Goal: Task Accomplishment & Management: Use online tool/utility

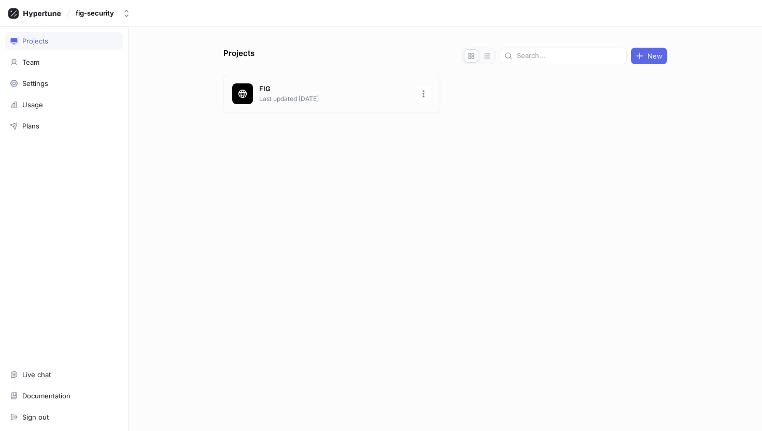
click at [368, 93] on p "FIG" at bounding box center [334, 89] width 150 height 10
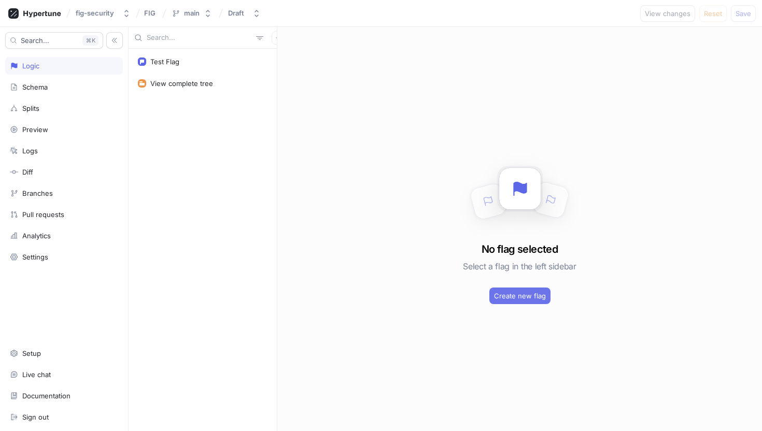
click at [510, 301] on button "Create new flag" at bounding box center [519, 296] width 61 height 17
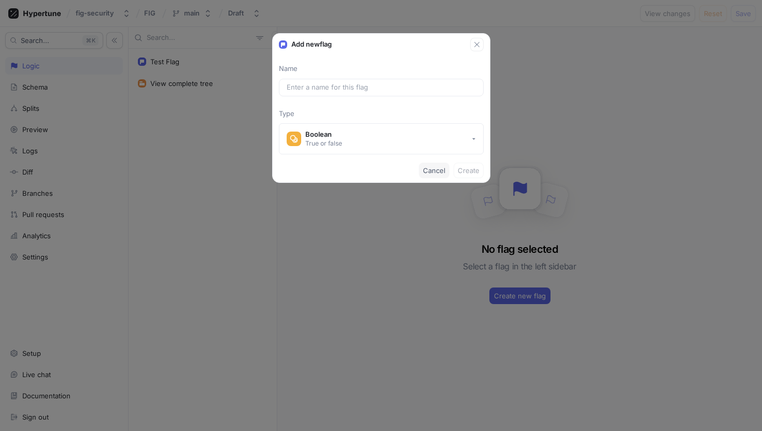
click at [425, 168] on span "Cancel" at bounding box center [434, 170] width 22 height 6
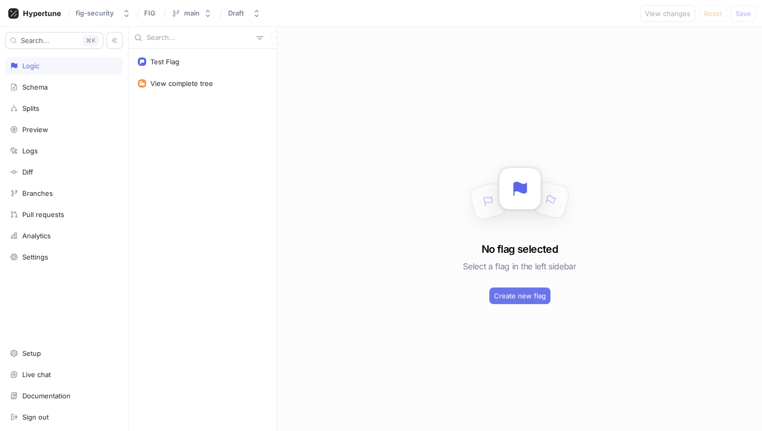
click at [527, 299] on span "Create new flag" at bounding box center [520, 296] width 52 height 6
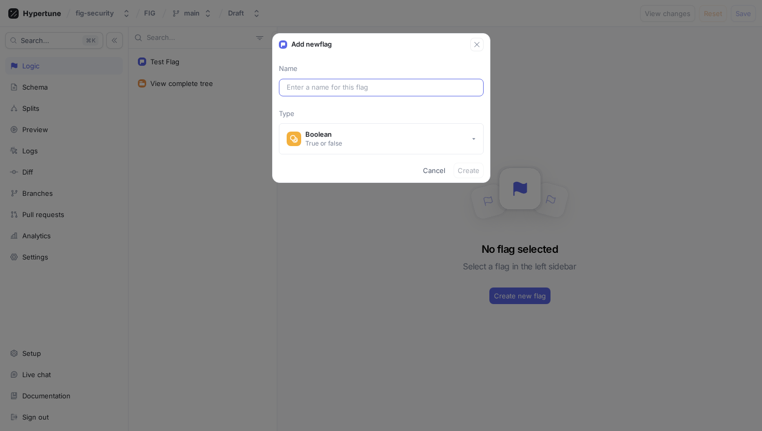
click at [372, 91] on input "text" at bounding box center [381, 87] width 189 height 10
click at [370, 90] on input "text" at bounding box center [381, 87] width 189 height 10
click at [408, 85] on input "text" at bounding box center [381, 87] width 189 height 10
click at [427, 91] on input "text" at bounding box center [381, 87] width 189 height 10
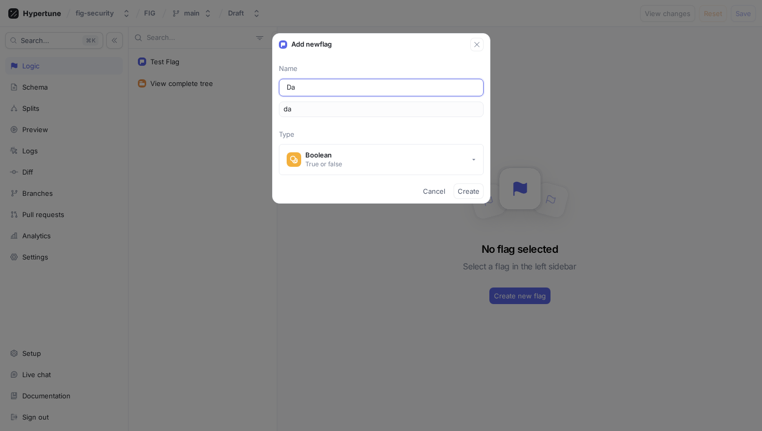
type input "Das"
type input "das"
type input "Dash"
type input "dash"
type input "Dashb"
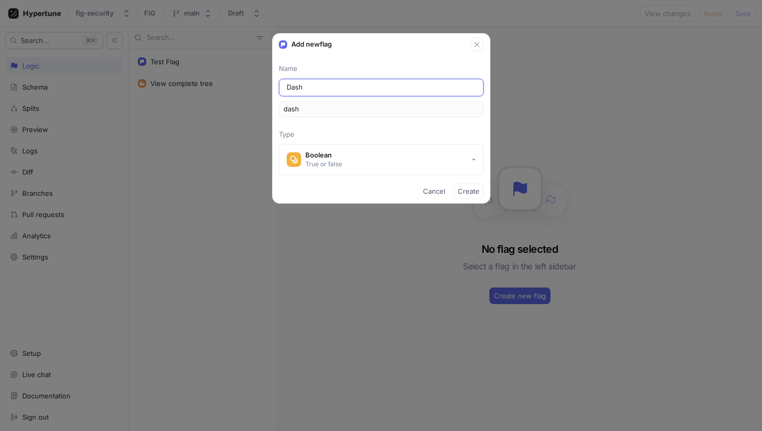
type input "dashb"
type input "Dashbo"
type input "dashbo"
type input "Dashboa"
type input "dashboa"
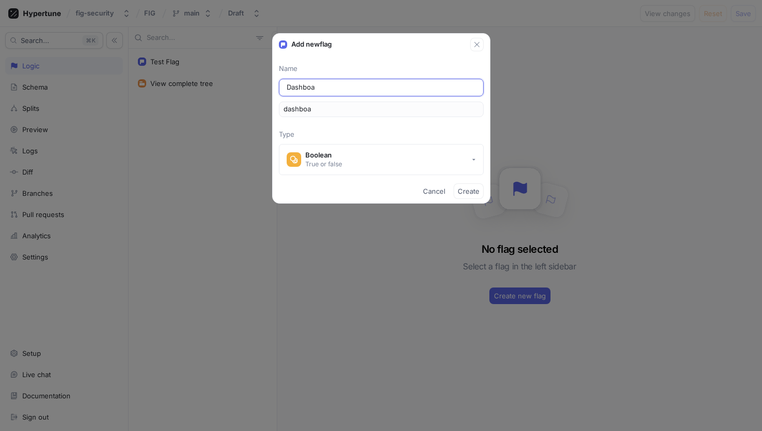
type input "Dashboar"
type input "dashboar"
type input "Dashboard"
type input "dashboard"
type input "Dashboard P"
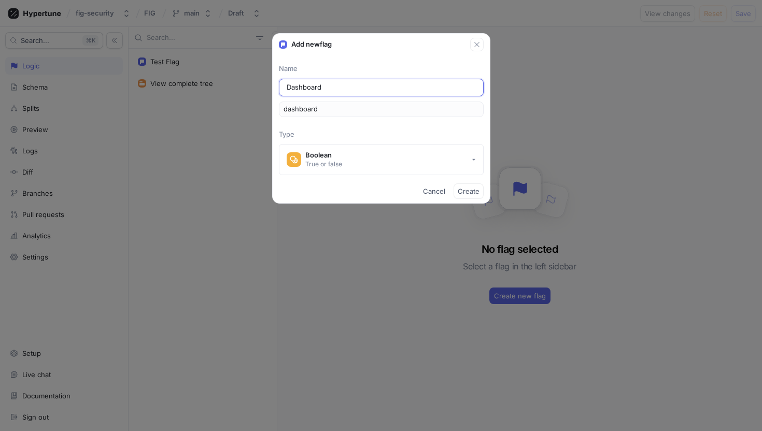
type input "dashboardP"
type input "Dashboard Pa"
type input "dashboardPa"
type input "Dashboard Pag"
type input "dashboardPag"
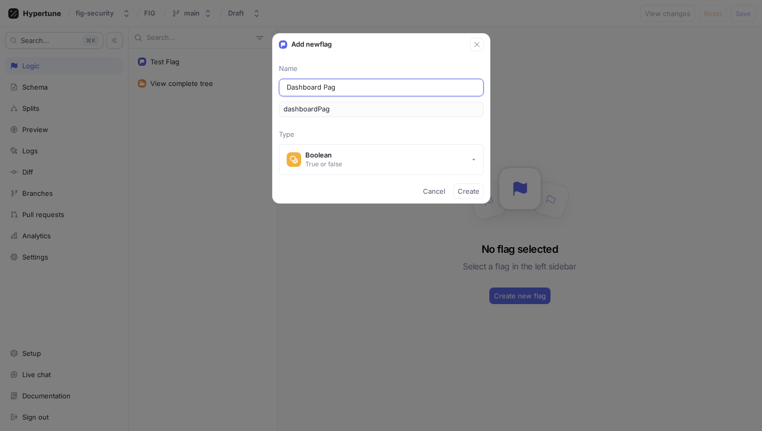
type input "Dashboard Page"
type input "dashboardPage"
type input "Dashboard Page"
click at [467, 194] on span "Create" at bounding box center [469, 191] width 22 height 6
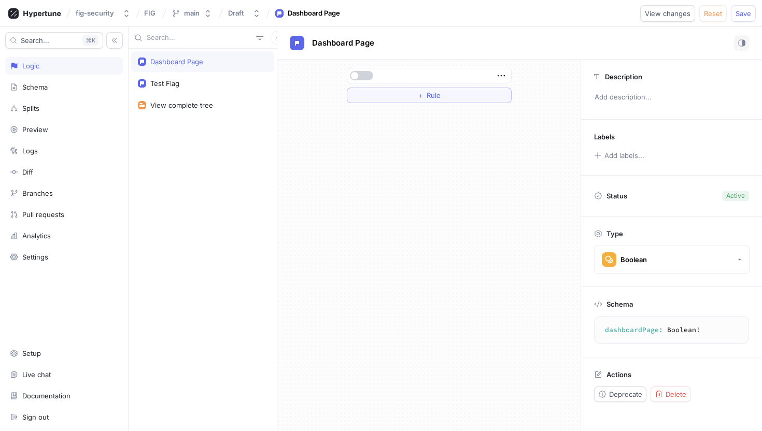
click at [356, 78] on span "button" at bounding box center [354, 75] width 7 height 7
click at [356, 78] on button "button" at bounding box center [361, 75] width 23 height 9
click at [356, 78] on span "button" at bounding box center [354, 75] width 7 height 7
click at [356, 78] on button "button" at bounding box center [361, 75] width 23 height 9
click at [356, 78] on span "button" at bounding box center [354, 75] width 7 height 7
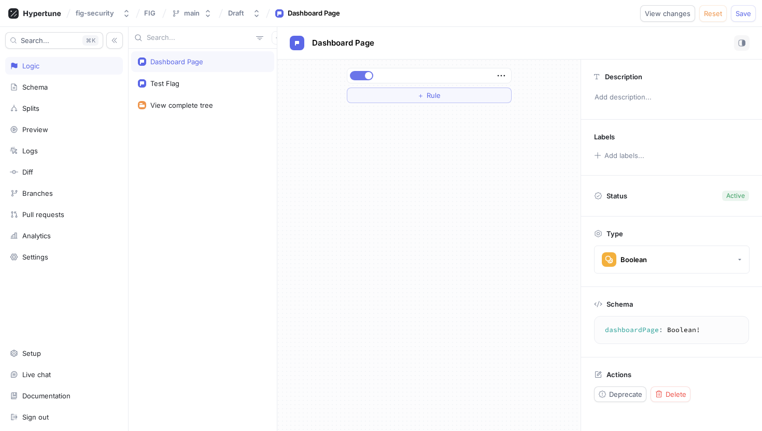
click at [356, 78] on button "button" at bounding box center [361, 75] width 23 height 9
click at [356, 78] on span "button" at bounding box center [354, 75] width 7 height 7
click at [370, 99] on button "＋ Rule" at bounding box center [429, 96] width 165 height 16
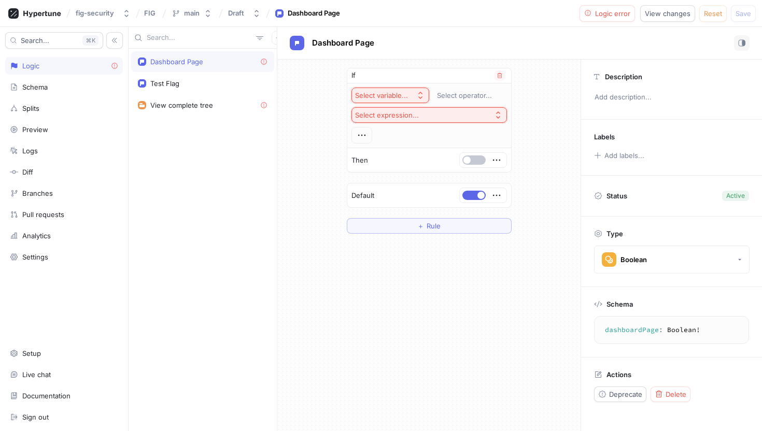
click at [409, 96] on div "Select variable..." at bounding box center [383, 95] width 57 height 9
click at [282, 206] on div "If Select variable... Select operator... Select expression... Then Default ＋ Ru…" at bounding box center [428, 151] width 303 height 182
click at [374, 97] on div "Select variable..." at bounding box center [381, 95] width 53 height 9
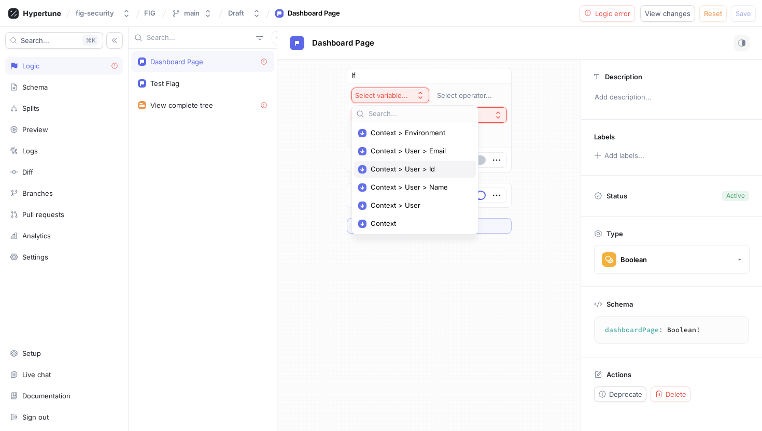
click at [409, 173] on span "Context > User > Id" at bounding box center [418, 169] width 96 height 9
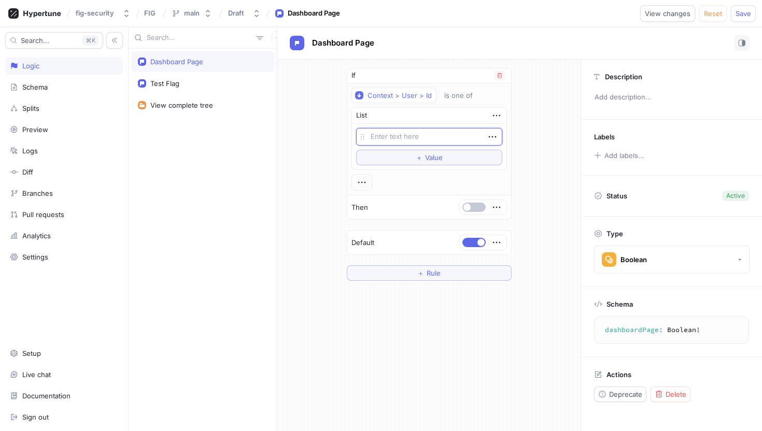
click at [403, 137] on textarea at bounding box center [429, 137] width 146 height 18
click at [406, 137] on textarea at bounding box center [429, 137] width 146 height 18
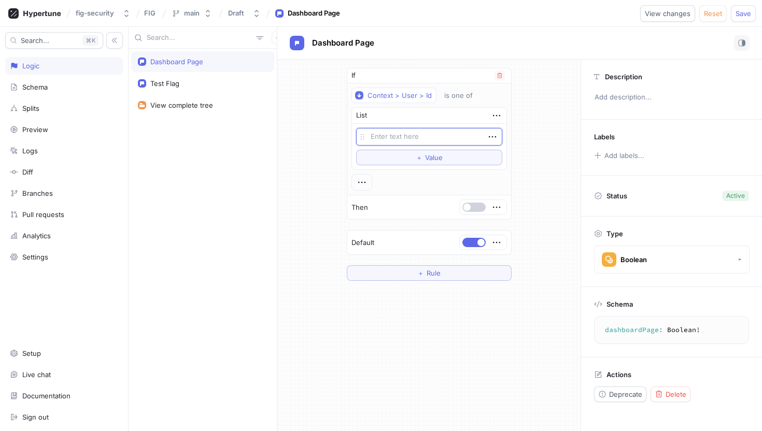
click at [468, 206] on span "button" at bounding box center [466, 207] width 7 height 7
click at [470, 208] on button "button" at bounding box center [473, 207] width 23 height 9
click at [452, 141] on textarea at bounding box center [429, 137] width 146 height 18
paste textarea ""U30byL2EmmPONmFlTeJ5pJd9EUTc""
type textarea "x"
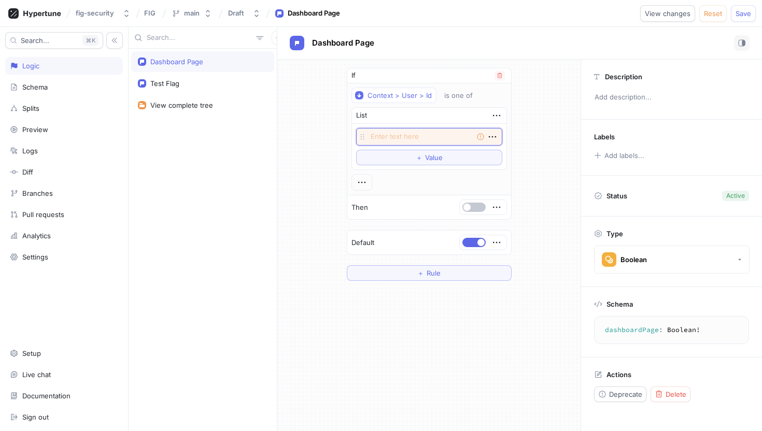
type textarea ""U30byL2EmmPONmFlTeJ5pJd9EUTc""
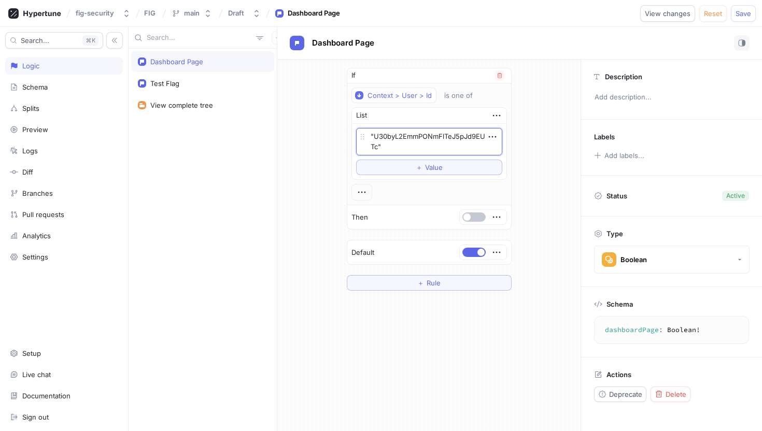
type textarea "x"
type textarea ""U30byL2EmmPONmFlTeJ5pJd9EUTc"
type textarea "x"
type textarea "U30byL2EmmPONmFlTeJ5pJd9EUTc"
click at [534, 166] on div "If Context > User > Id is one of List U30byL2EmmPONmFlTeJ5pJd9EUTc To pick up a…" at bounding box center [428, 179] width 303 height 239
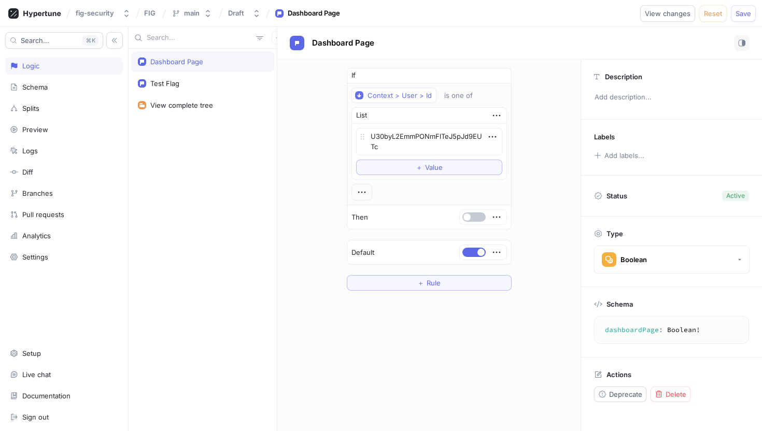
click at [545, 148] on div "If Context > User > Id is one of List U30byL2EmmPONmFlTeJ5pJd9EUTc To pick up a…" at bounding box center [428, 179] width 303 height 239
click at [737, 17] on span "Save" at bounding box center [743, 13] width 16 height 6
type textarea "x"
click at [231, 77] on div "Test Flag" at bounding box center [202, 83] width 143 height 21
type textarea "x"
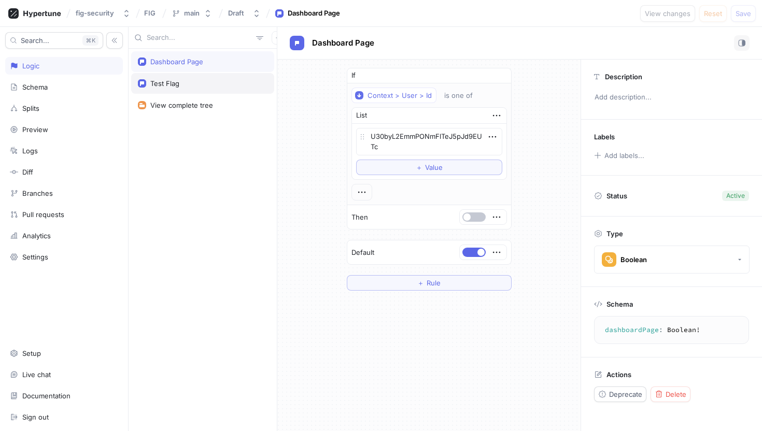
type textarea "testFlag: Boolean!"
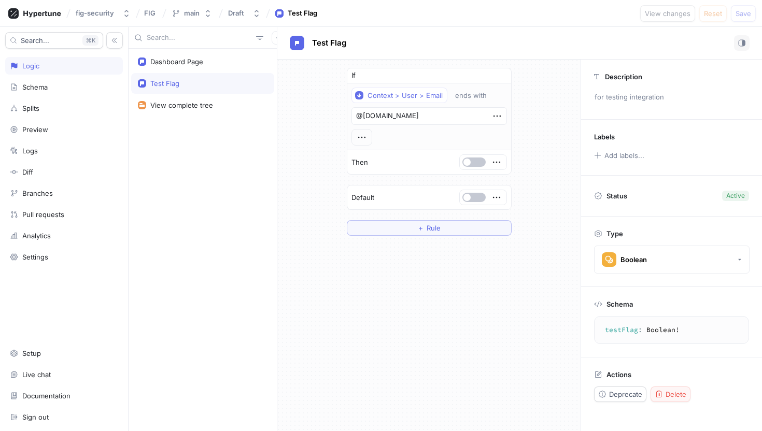
click at [668, 391] on span "Delete" at bounding box center [675, 394] width 21 height 6
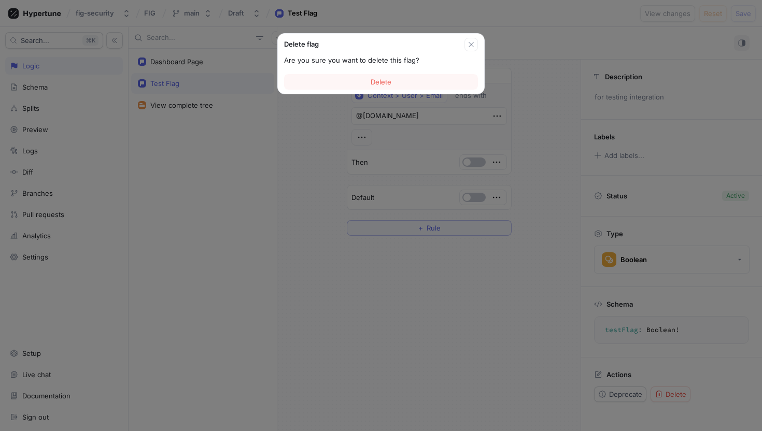
click at [409, 90] on div "Delete" at bounding box center [381, 82] width 206 height 24
click at [412, 81] on button "Delete" at bounding box center [381, 82] width 194 height 16
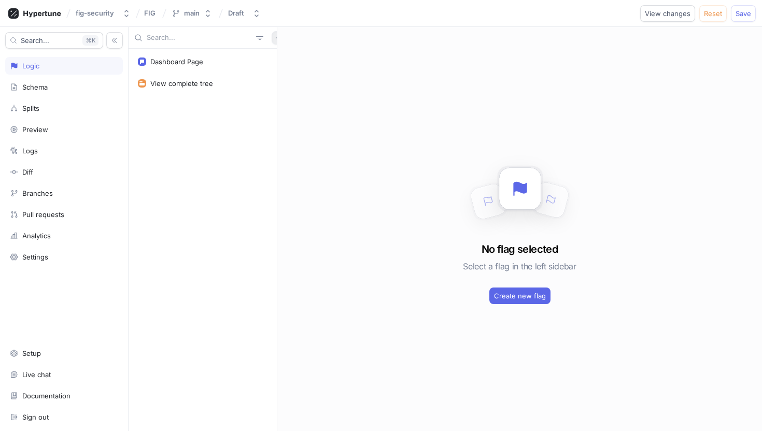
click at [272, 36] on button "button" at bounding box center [278, 37] width 13 height 13
click at [532, 300] on div "Dashboard Page View complete tree No flag selected Select a flag in the left si…" at bounding box center [445, 229] width 633 height 404
click at [532, 300] on button "Create new flag" at bounding box center [519, 296] width 61 height 17
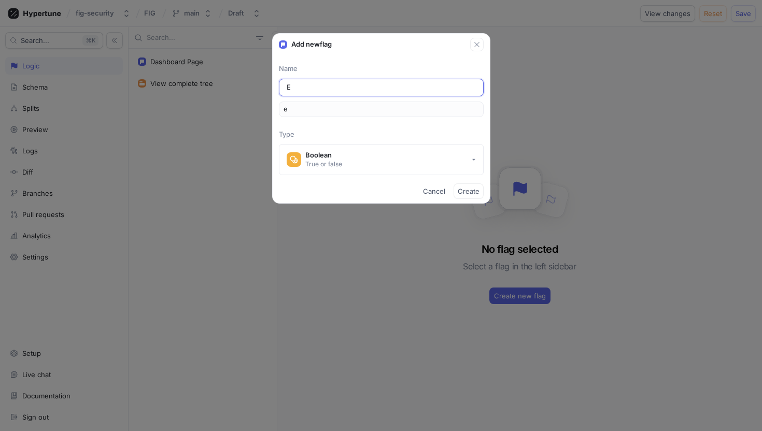
type input "Ex"
type input "ex"
type input "Exp"
type input "exp"
type input "Expl"
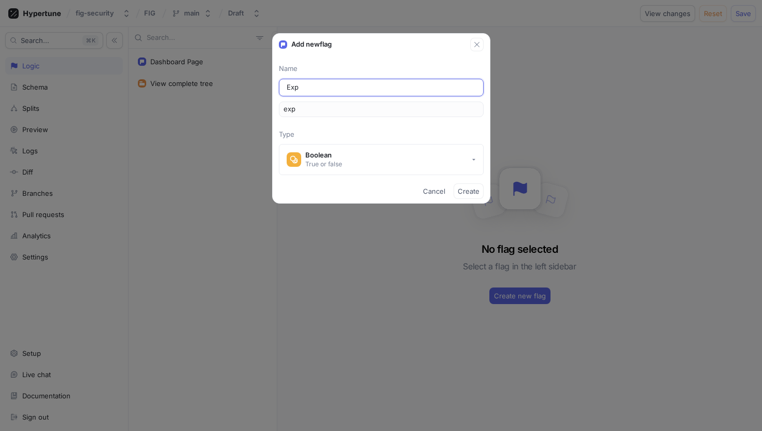
type input "expl"
type input "Explo"
type input "explo"
type input "Explor"
type input "explor"
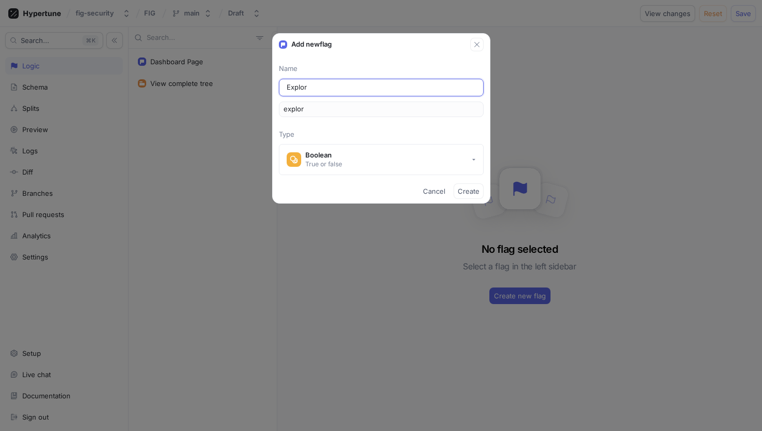
type input "Explore"
type input "explore"
type input "Explore P"
type input "exploreP"
type input "Explore Pa"
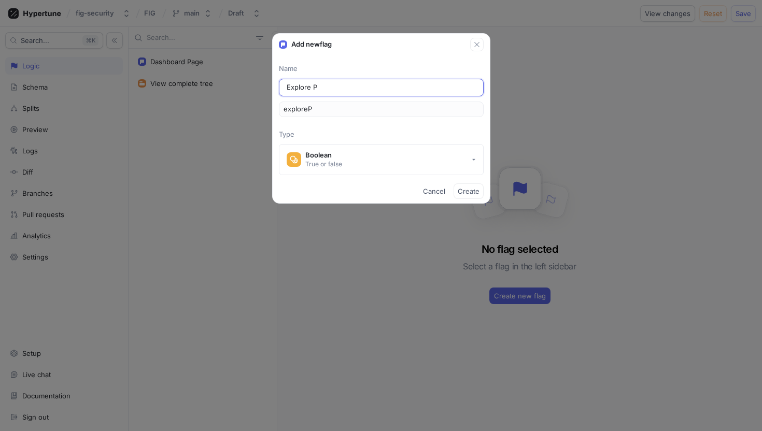
type input "explorePa"
type input "Explore Pag"
type input "explorePag"
type input "Explore Page"
type input "explorePage"
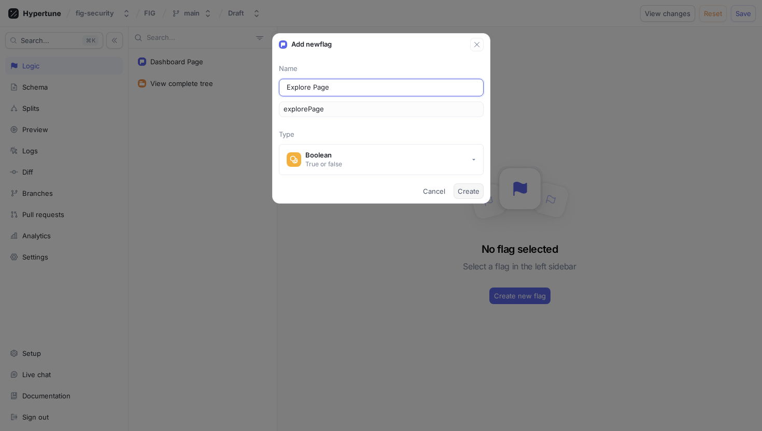
type input "Explore Page"
click at [467, 186] on button "Create" at bounding box center [468, 191] width 30 height 16
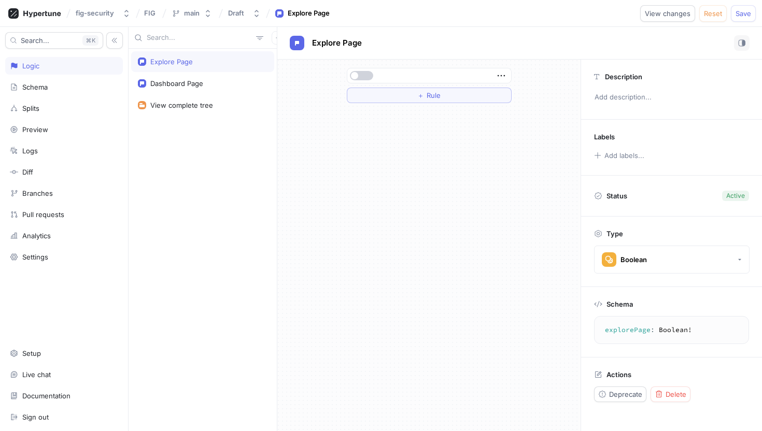
click at [366, 72] on button "button" at bounding box center [361, 75] width 23 height 9
click at [381, 96] on button "＋ Rule" at bounding box center [429, 96] width 165 height 16
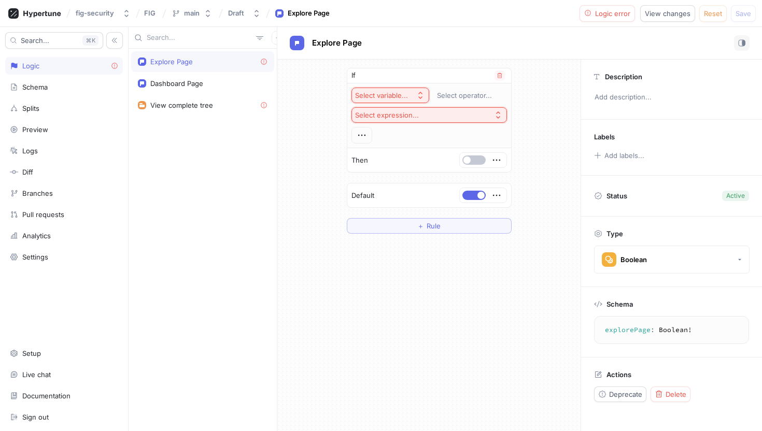
click at [401, 93] on div "Select variable..." at bounding box center [381, 95] width 53 height 9
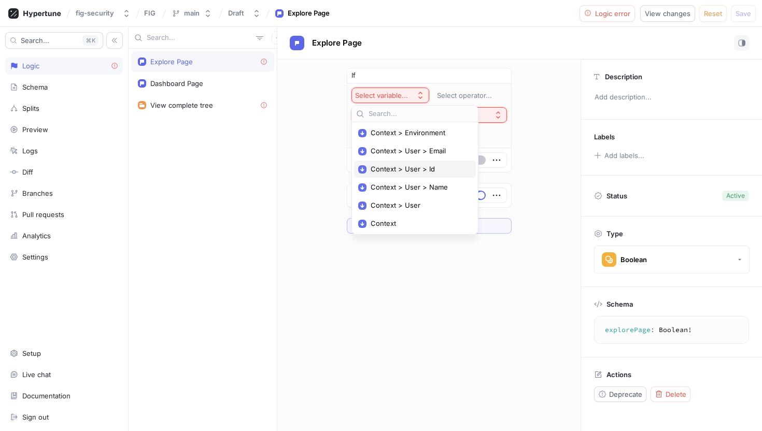
click at [400, 172] on span "Context > User > Id" at bounding box center [418, 169] width 96 height 9
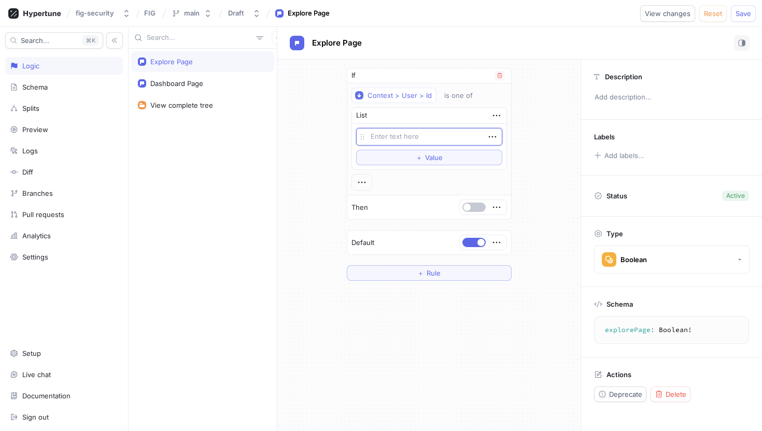
type textarea "x"
type textarea ""U30byL2EmmPONmFlTeJ5pJd9EUTc""
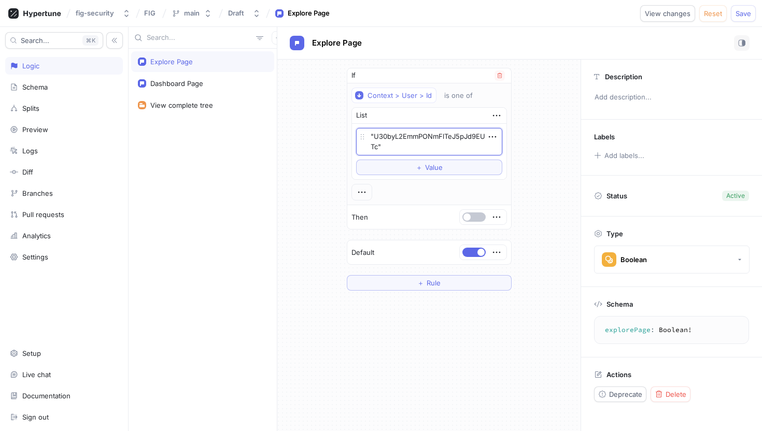
type textarea "x"
type textarea ""U30byL2EmmPONmFlTeJ5pJd9EUTc"
type textarea "x"
type textarea "U30byL2EmmPONmFlTeJ5pJd9EUTc"
click at [748, 11] on span "Save" at bounding box center [743, 13] width 16 height 6
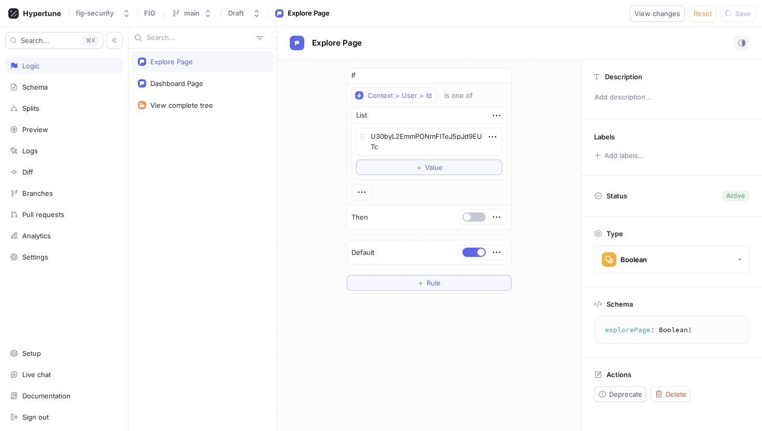
type textarea "x"
click at [272, 38] on button "button" at bounding box center [278, 37] width 13 height 13
click at [280, 54] on p "Flag" at bounding box center [279, 58] width 13 height 10
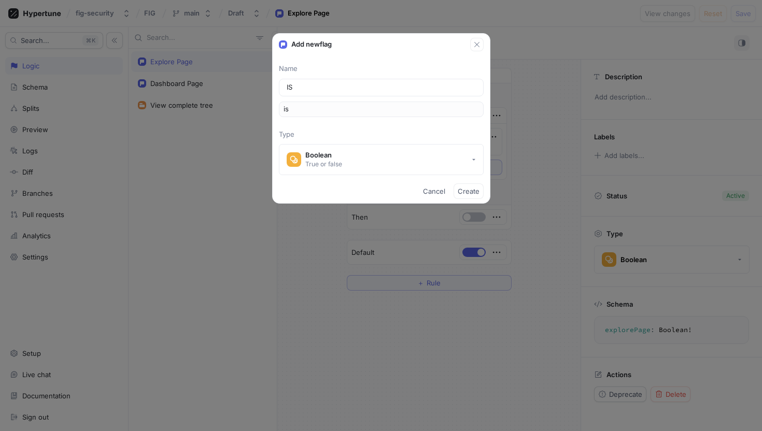
type input "I"
type input "i"
type input "Is"
type input "is"
type input "Iss"
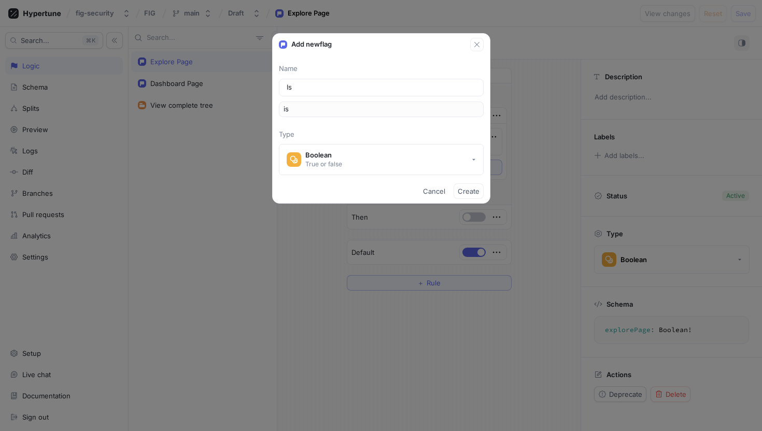
type input "iss"
type input "Issu"
type input "issu"
type input "Issue"
type input "issue"
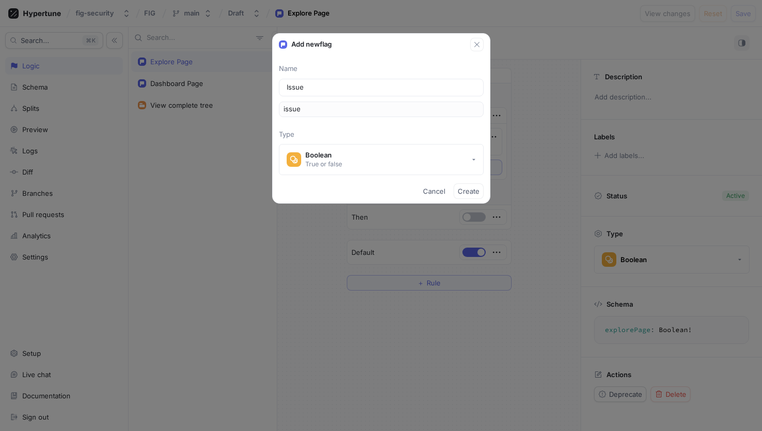
type input "Issues"
type input "issues"
type input "Issues P"
type input "issuesP"
type input "Issues Pa"
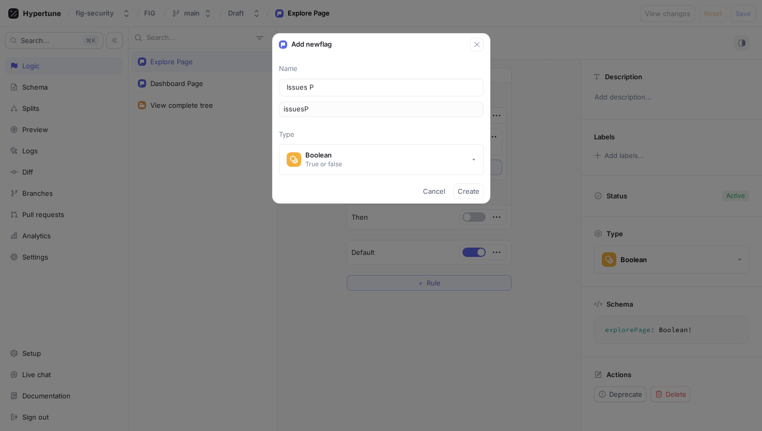
type input "issuesPa"
type input "Issues Paf"
type input "issuesPaf"
type input "Issues Pa"
type input "issuesPa"
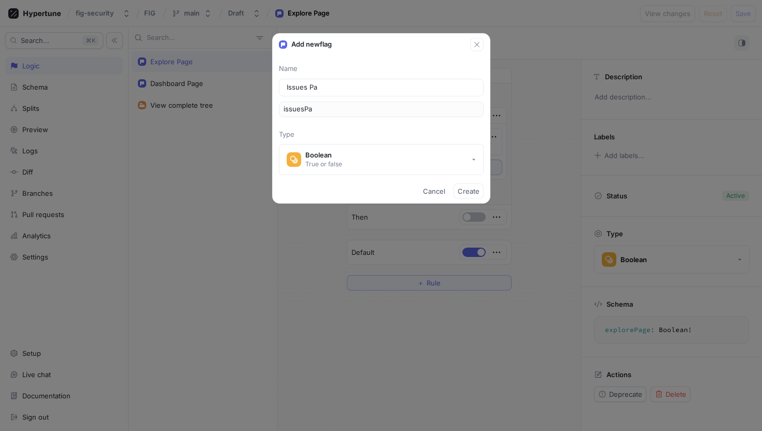
type input "Issues Pag"
type input "issuesPag"
type input "Issues Page"
type input "issuesPage"
type input "Issues Page"
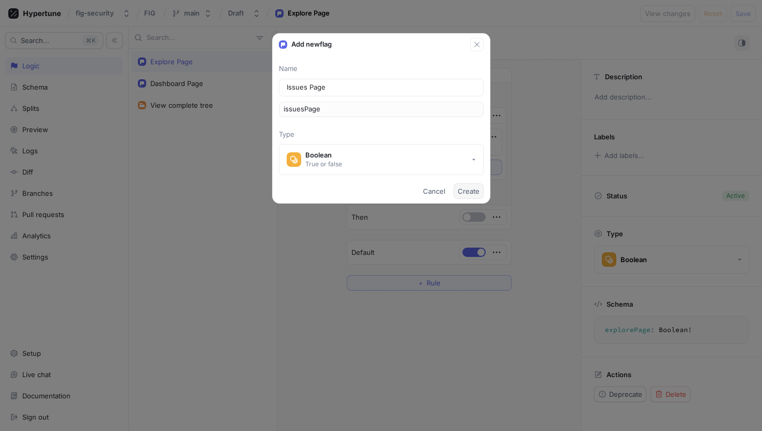
click at [463, 190] on span "Create" at bounding box center [469, 191] width 22 height 6
type textarea "x"
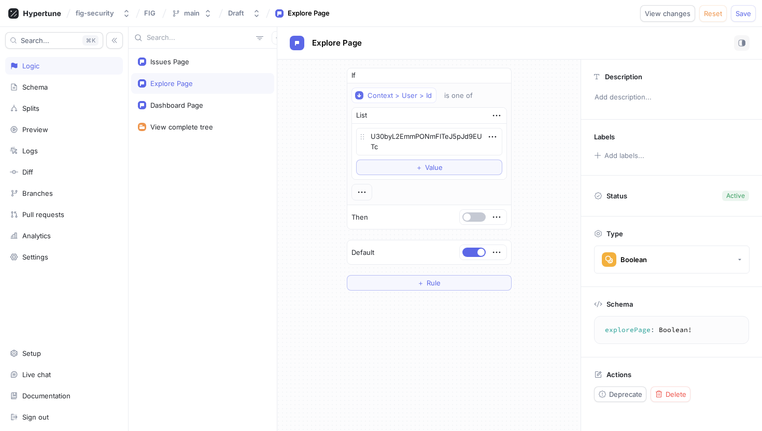
type textarea "issuesPage: Boolean!"
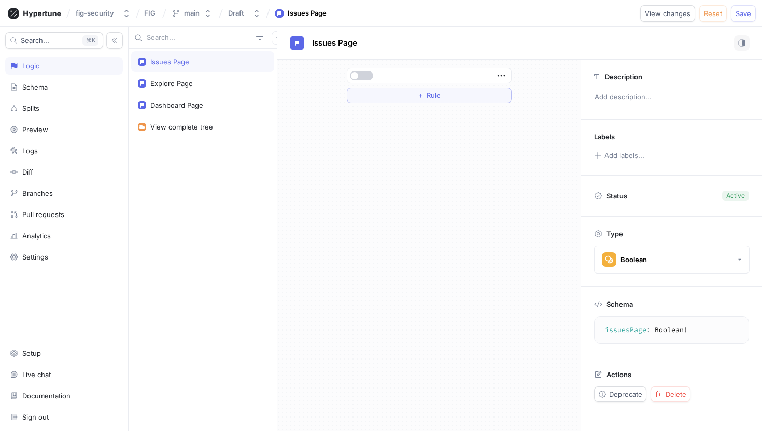
click at [361, 75] on button "button" at bounding box center [361, 75] width 23 height 9
click at [374, 98] on button "＋ Rule" at bounding box center [429, 96] width 165 height 16
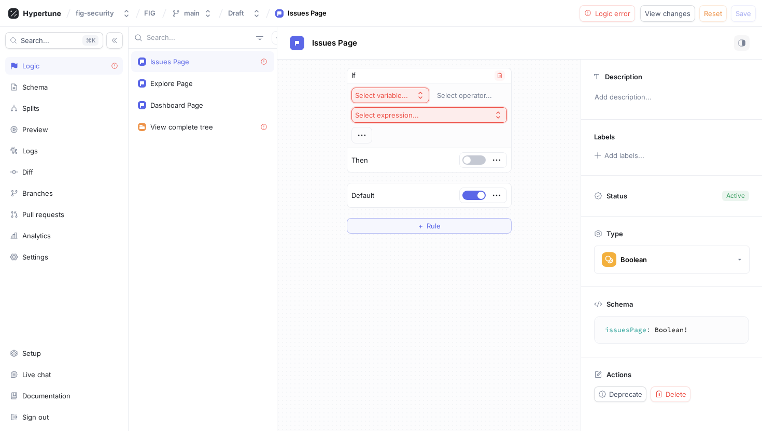
click at [395, 89] on button "Select variable..." at bounding box center [390, 96] width 78 height 16
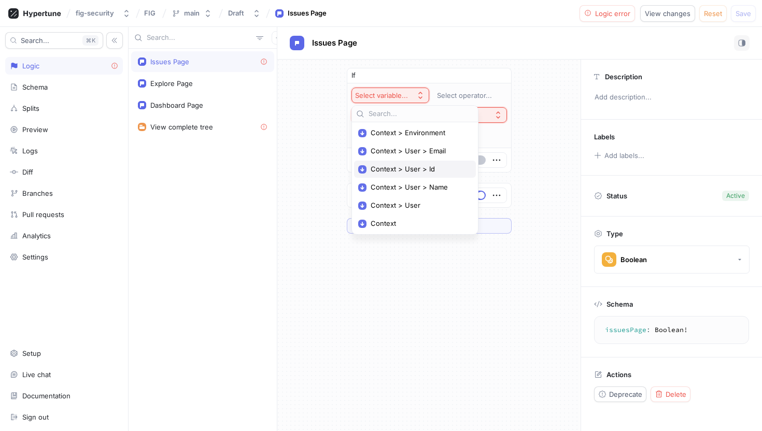
click at [410, 176] on div "Context > User > Id" at bounding box center [415, 169] width 122 height 17
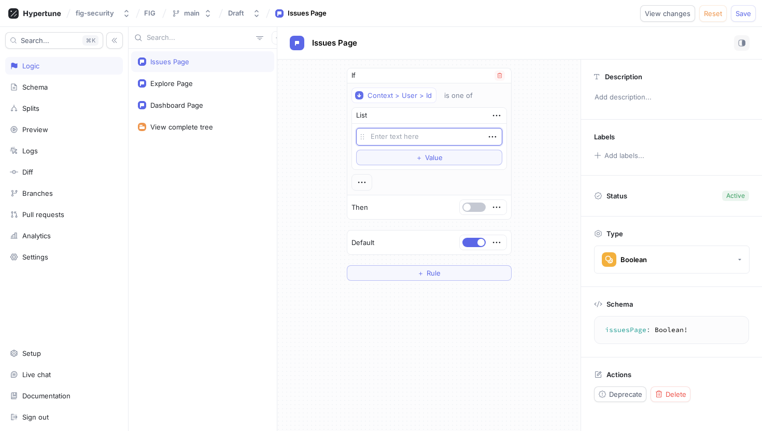
type textarea "x"
type textarea ""U30byL2EmmPONmFlTeJ5pJd9EUTc""
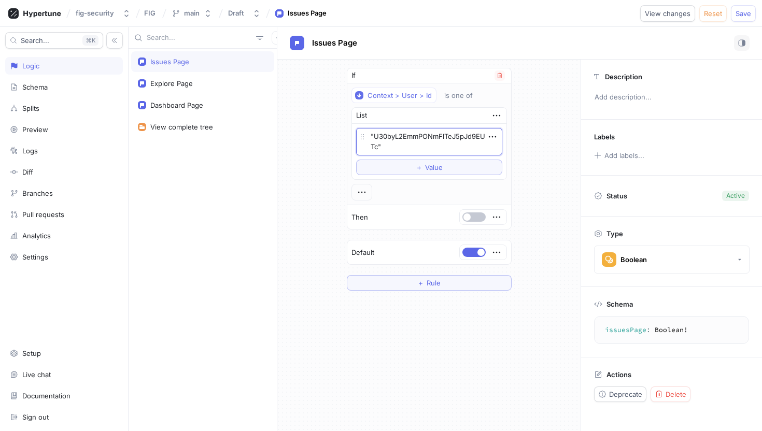
type textarea "x"
type textarea ""U30byL2EmmPONmFlTeJ5pJd9EUTc"
type textarea "x"
type textarea "U30byL2EmmPONmFlTeJ5pJd9EUTc"
click at [739, 17] on button "Save" at bounding box center [743, 13] width 25 height 17
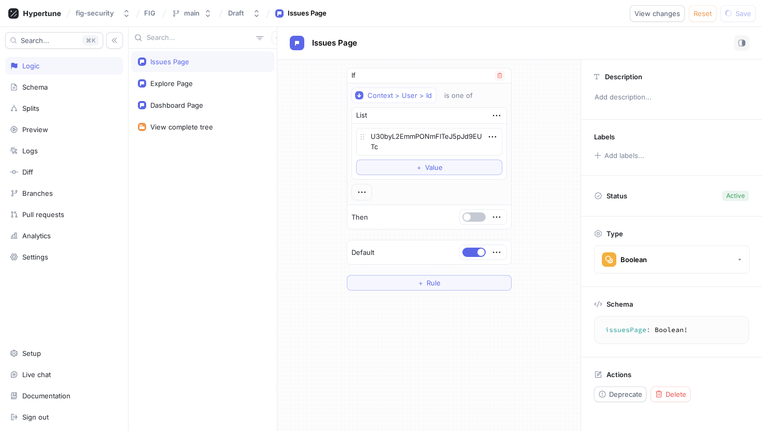
type textarea "x"
click at [272, 41] on button "button" at bounding box center [278, 37] width 13 height 13
click at [276, 64] on div "Flag" at bounding box center [290, 58] width 61 height 18
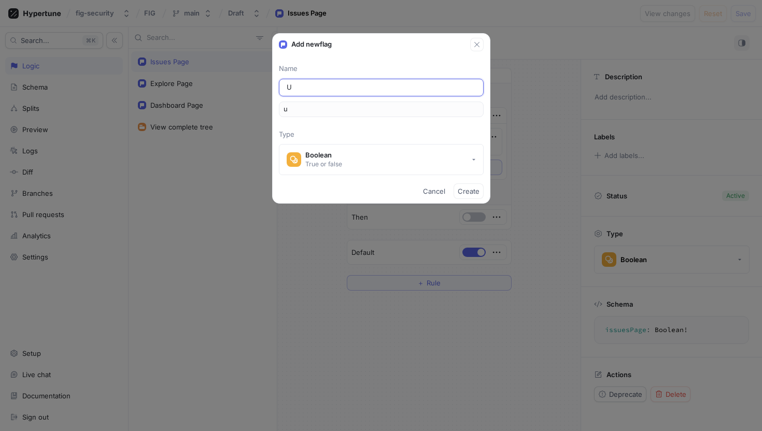
type input "Us"
type input "us"
type input "Use"
type input "use"
type input "User"
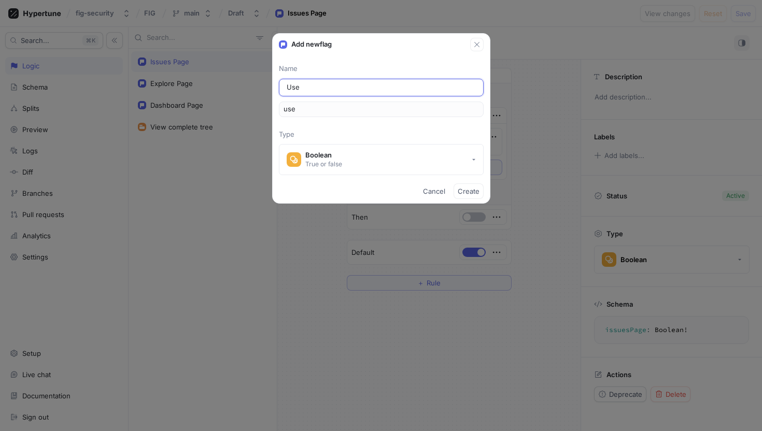
type input "user"
type input "Users"
type input "users"
type input "Users P"
type input "usersP"
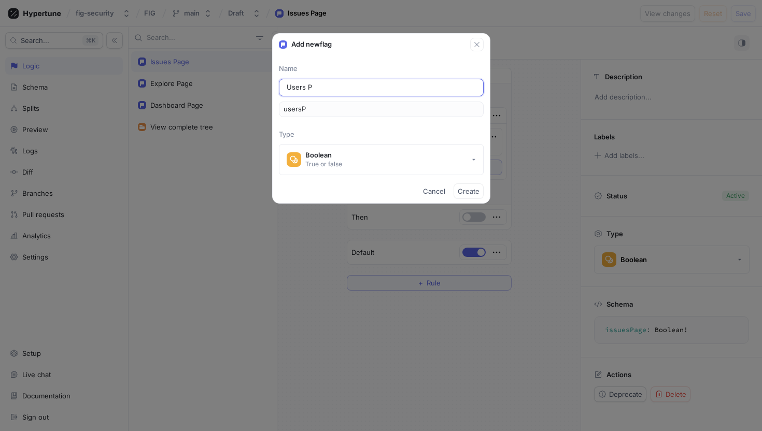
type input "Users Pa"
type input "usersPa"
type input "Users Pag"
type input "usersPag"
type input "Users Page"
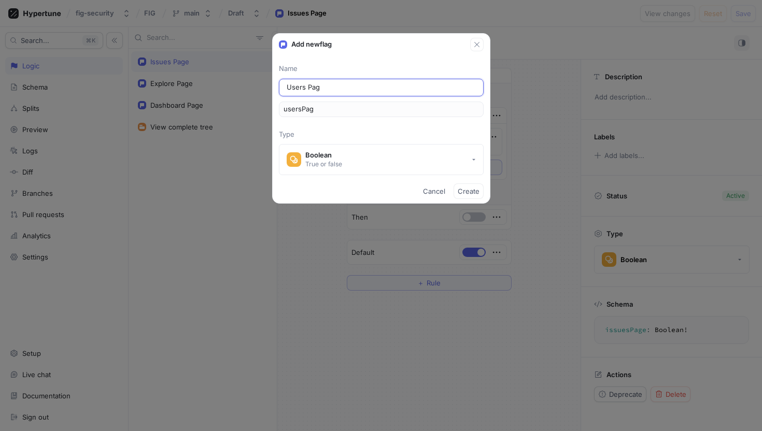
type input "usersPage"
type input "Users Page"
click at [475, 188] on span "Create" at bounding box center [469, 191] width 22 height 6
type textarea "x"
type textarea "usersPage: Boolean!"
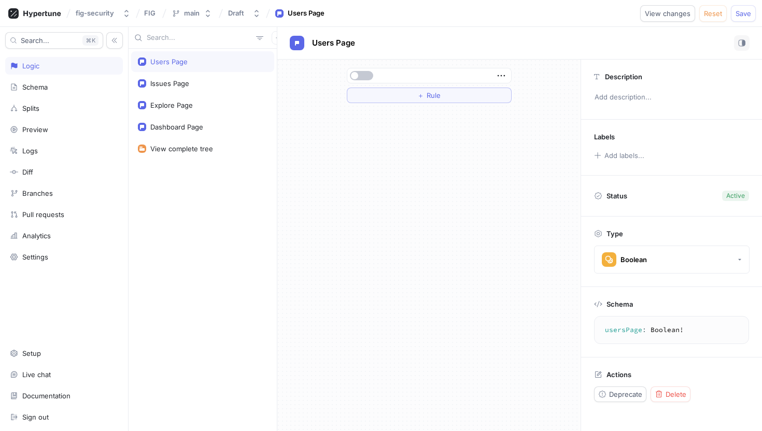
click at [365, 68] on div at bounding box center [429, 76] width 165 height 16
click at [365, 70] on div at bounding box center [429, 75] width 164 height 15
click at [362, 80] on button "button" at bounding box center [361, 75] width 23 height 9
click at [373, 91] on button "＋ Rule" at bounding box center [429, 96] width 165 height 16
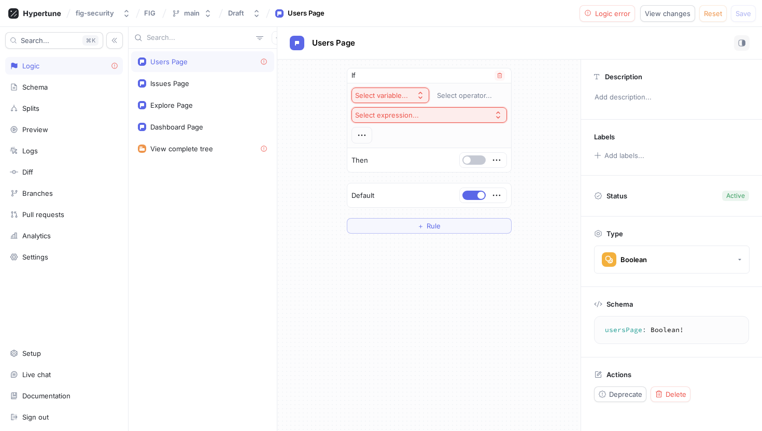
click at [382, 94] on div "Select variable..." at bounding box center [381, 95] width 53 height 9
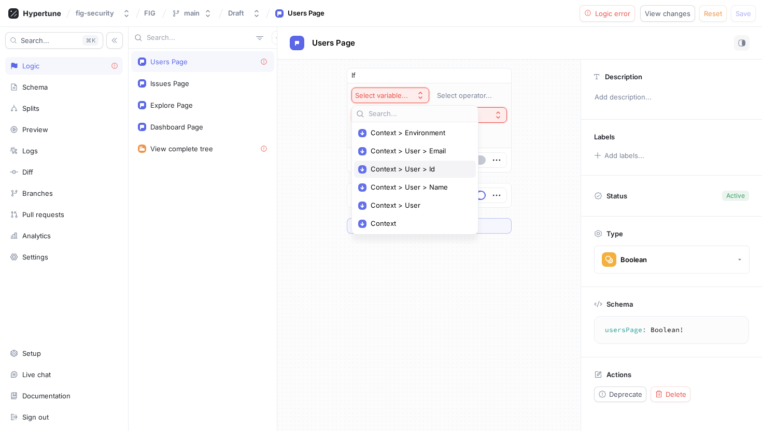
click at [420, 166] on span "Context > User > Id" at bounding box center [418, 169] width 96 height 9
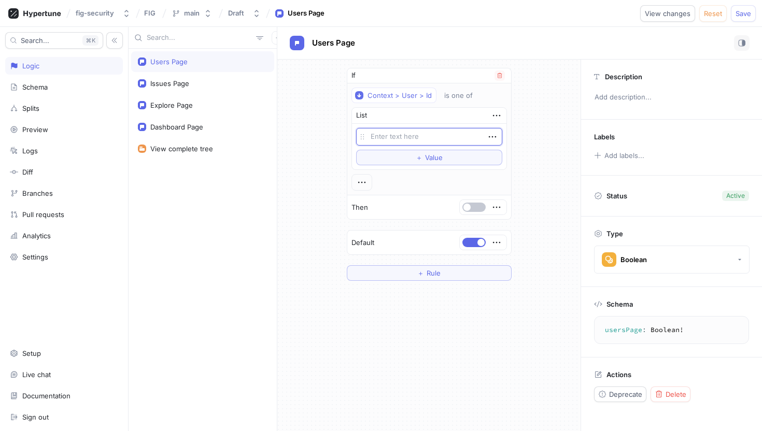
type textarea "x"
type textarea ""U30byL2EmmPONmFlTeJ5pJd9EUTc""
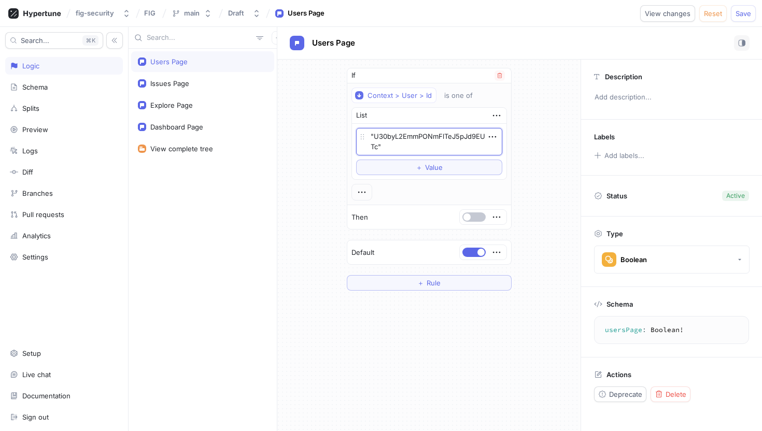
type textarea "x"
type textarea ""U30byL2EmmPONmFlTeJ5pJd9EUTc"
type textarea "x"
type textarea "U30byL2EmmPONmFlTeJ5pJd9EUTc"
click at [750, 19] on button "Save" at bounding box center [743, 13] width 25 height 17
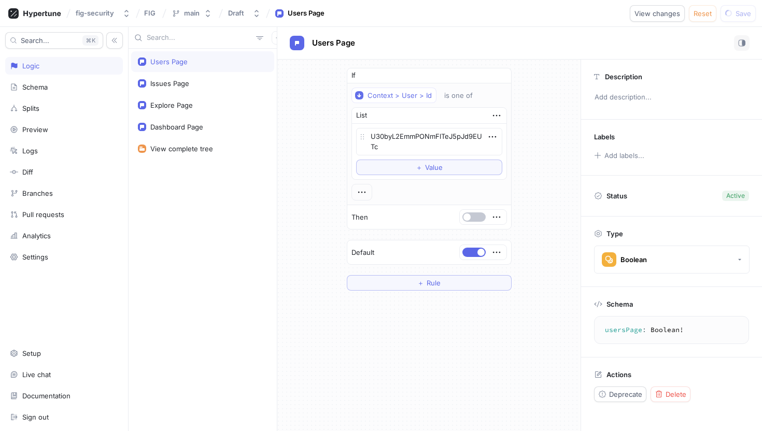
type textarea "x"
click at [272, 43] on button "button" at bounding box center [278, 37] width 13 height 13
click at [279, 61] on p "Flag" at bounding box center [279, 58] width 13 height 10
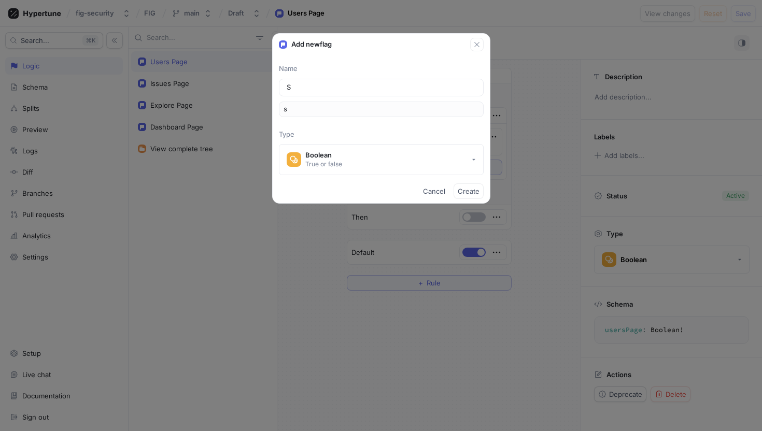
type input "Se"
type input "se"
type input "See"
type input "see"
type input "Se"
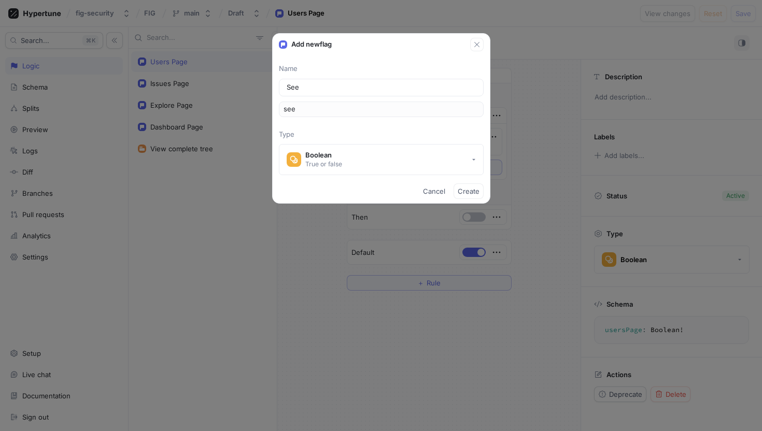
type input "se"
type input "Set"
type input "set"
type input "Sett"
type input "sett"
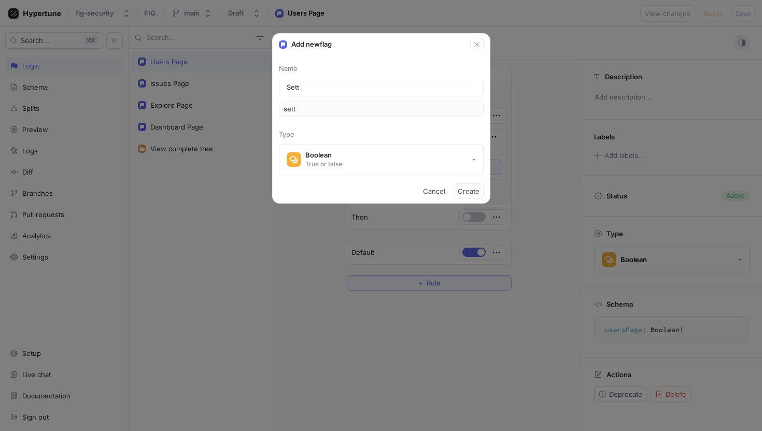
type input "Setti"
type input "setti"
type input "Settin"
type input "settin"
type input "Setting"
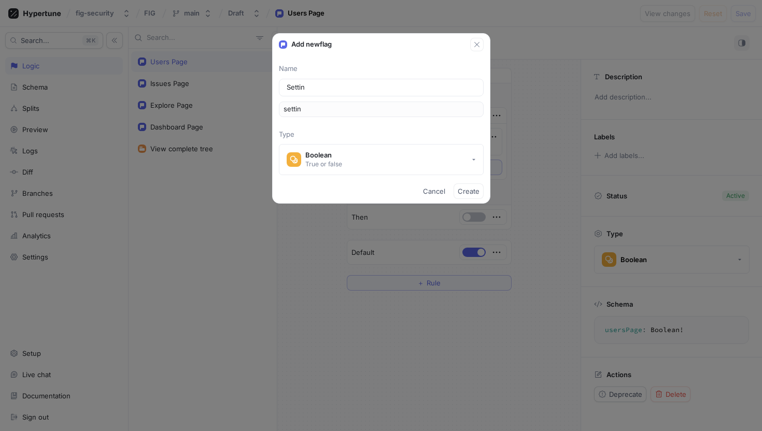
type input "setting"
type input "Settings"
type input "settings"
type input "Settings P"
type input "settingsP"
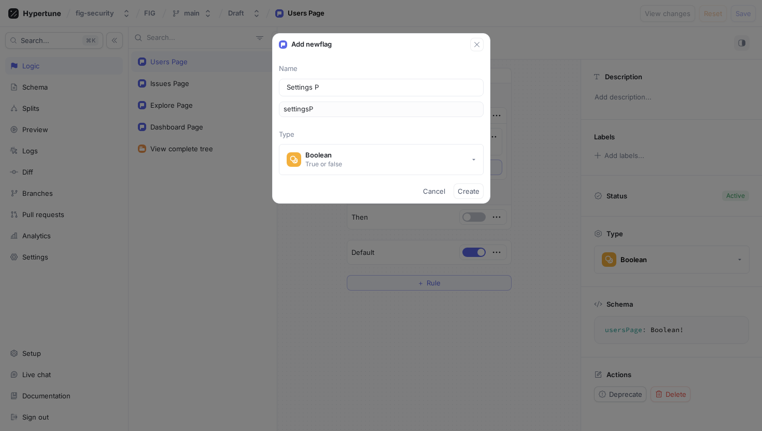
type input "Settings Pa"
type input "settingsPa"
type input "Settings Pag"
type input "settingsPag"
type input "Settings Page"
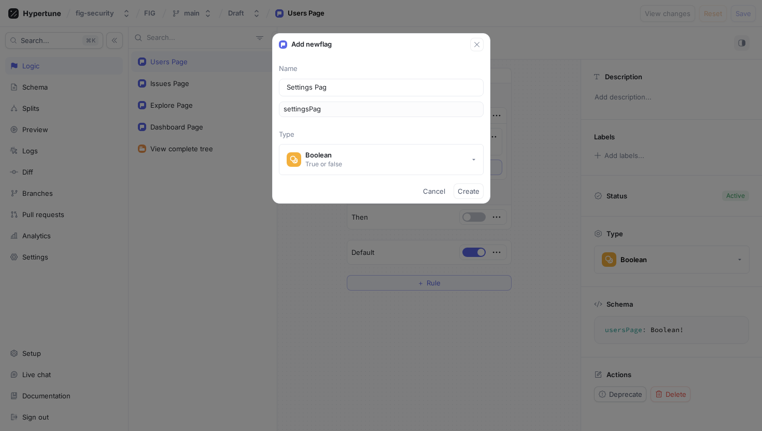
type input "settingsPage"
type input "Settings Page"
click at [465, 194] on span "Create" at bounding box center [469, 191] width 22 height 6
type textarea "x"
type textarea "settingsPage: Boolean!"
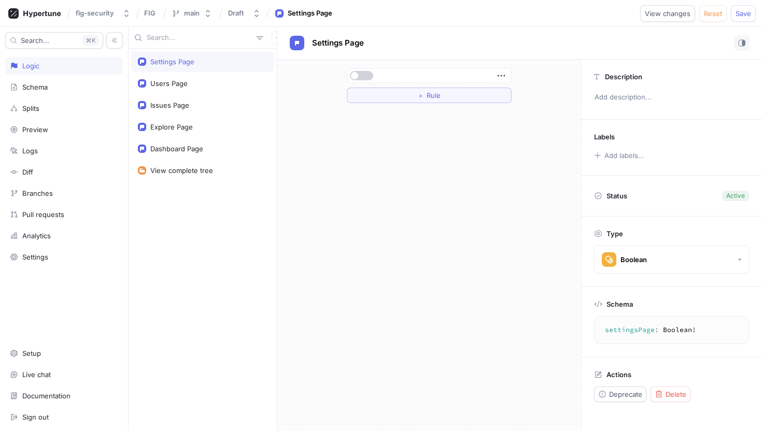
click at [370, 79] on button "button" at bounding box center [361, 75] width 23 height 9
click at [374, 90] on button "＋ Rule" at bounding box center [429, 96] width 165 height 16
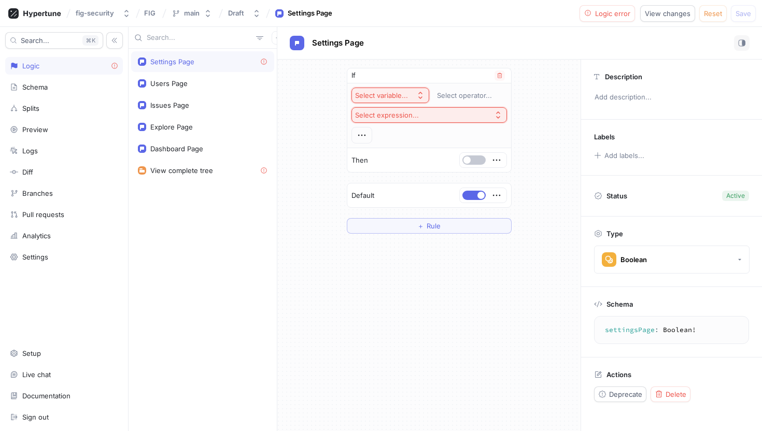
click at [396, 99] on button "Select variable..." at bounding box center [390, 96] width 78 height 16
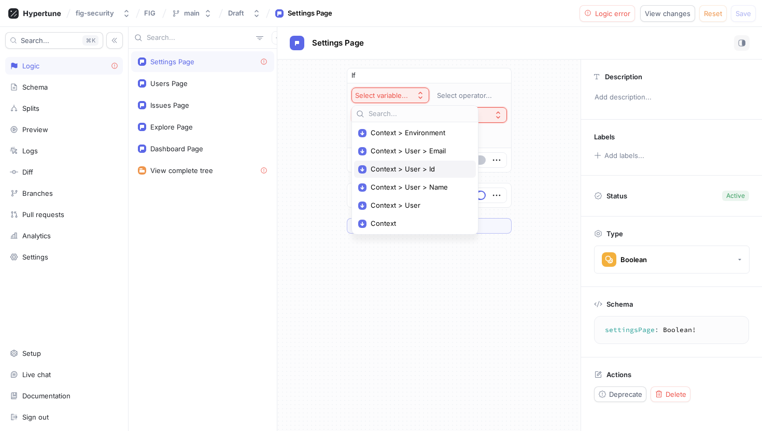
click at [422, 170] on span "Context > User > Id" at bounding box center [418, 169] width 96 height 9
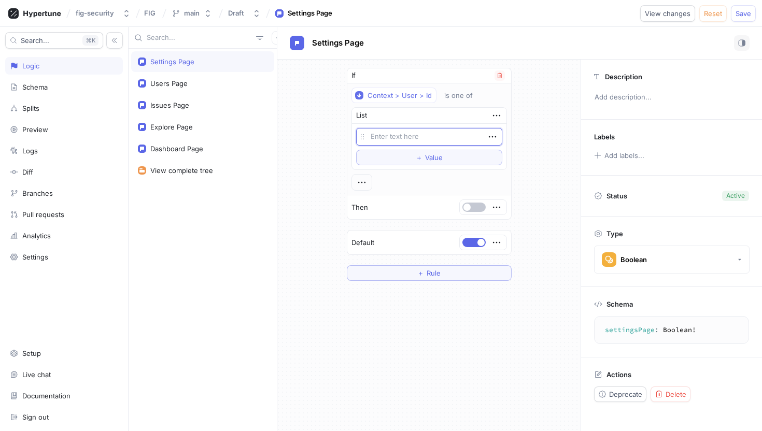
type textarea "x"
type textarea ""U30byL2EmmPONmFlTeJ5pJd9EUTc""
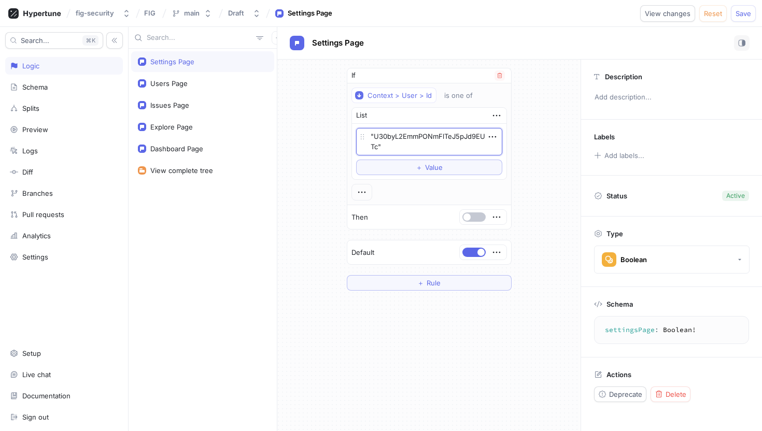
type textarea "x"
type textarea ""U30byL2EmmPONmFlTeJ5pJd9EUTc"
type textarea "x"
type textarea "U30byL2EmmPONmFlTeJ5pJd9EUTc"
click at [742, 16] on span "Save" at bounding box center [743, 13] width 16 height 6
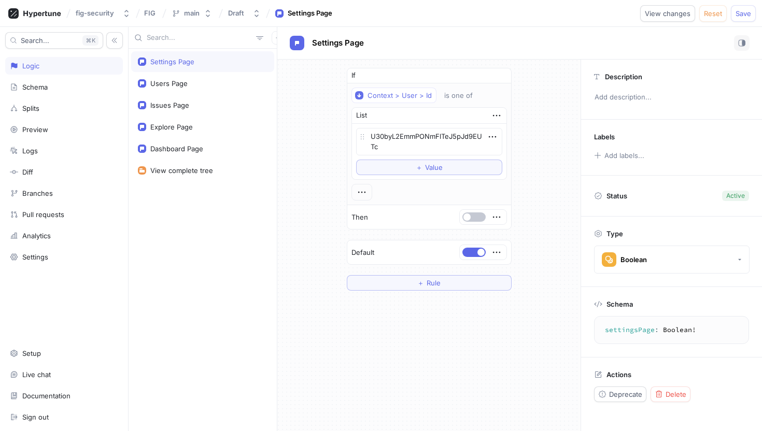
click at [517, 69] on div "If Context > User > Id is one of List U30byL2EmmPONmFlTeJ5pJd9EUTc To pick up a…" at bounding box center [428, 179] width 181 height 239
click at [753, 16] on button "Save" at bounding box center [743, 13] width 25 height 17
click at [546, 210] on div "If Context > User > Id is one of List U30byL2EmmPONmFlTeJ5pJd9EUTc To pick up a…" at bounding box center [428, 179] width 303 height 239
click at [746, 10] on span "Save" at bounding box center [743, 13] width 16 height 6
click at [201, 66] on div "Settings Page" at bounding box center [202, 61] width 143 height 21
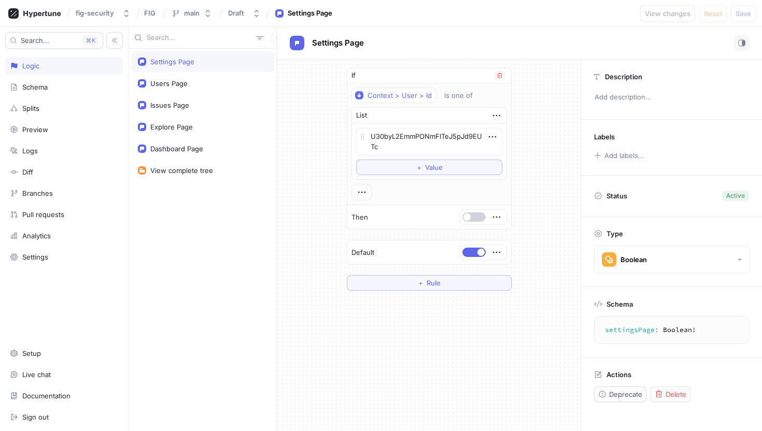
click at [475, 219] on button "button" at bounding box center [473, 216] width 23 height 9
click at [451, 146] on textarea "U30byL2EmmPONmFlTeJ5pJd9EUTc" at bounding box center [429, 141] width 146 height 27
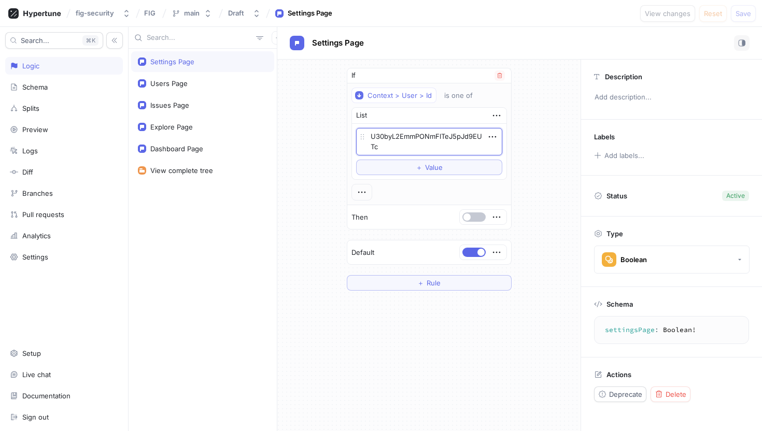
type textarea "x"
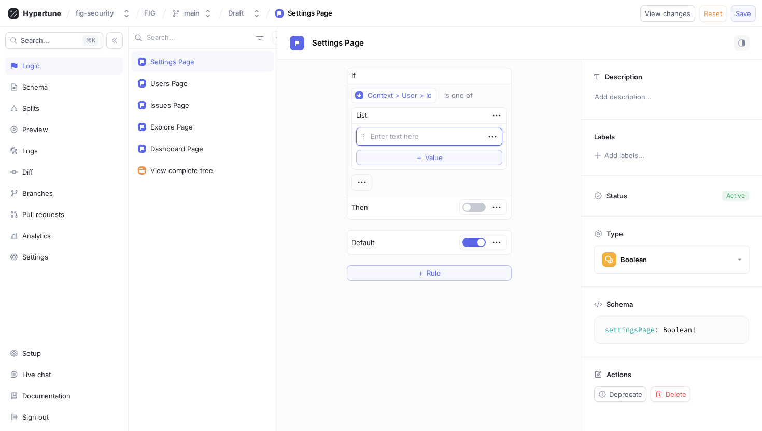
click at [743, 13] on span "Save" at bounding box center [743, 13] width 16 height 6
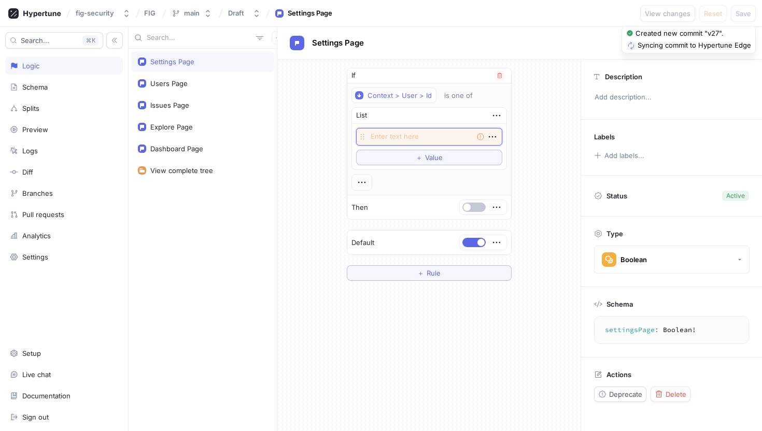
click at [432, 132] on textarea at bounding box center [429, 137] width 146 height 18
type textarea "x"
click at [499, 78] on icon "button" at bounding box center [499, 76] width 6 height 6
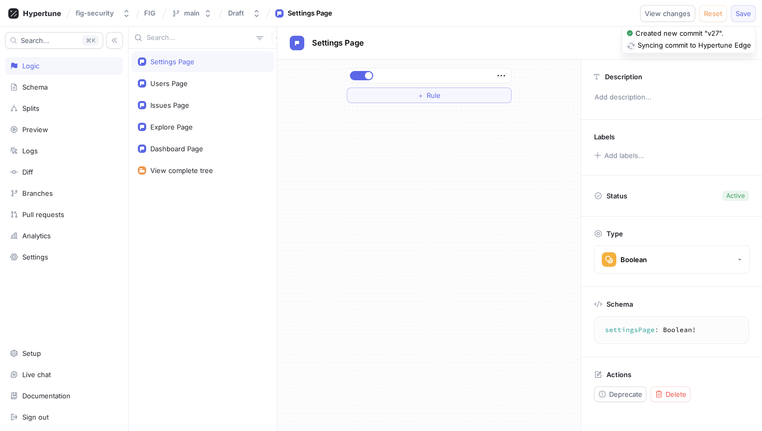
click at [738, 16] on span "Save" at bounding box center [743, 13] width 16 height 6
